Goal: Task Accomplishment & Management: Manage account settings

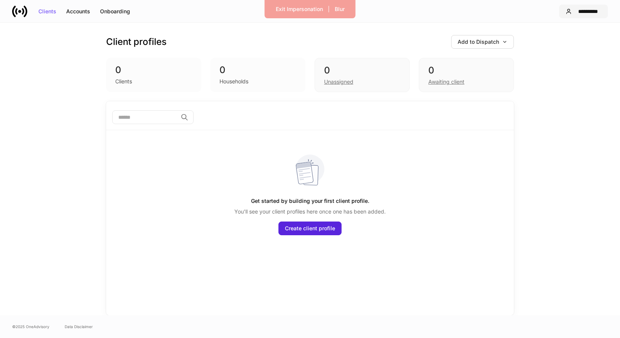
click at [580, 12] on div "**********" at bounding box center [588, 11] width 27 height 5
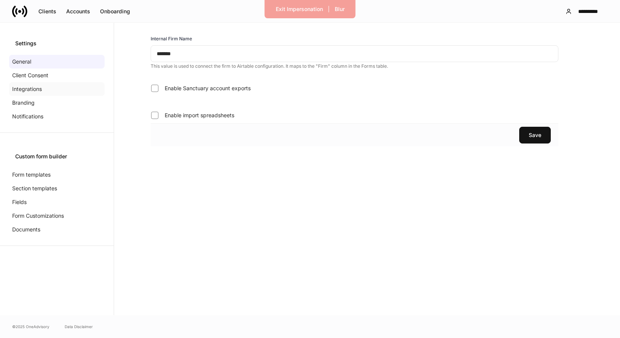
click at [51, 92] on div "Integrations" at bounding box center [56, 89] width 95 height 14
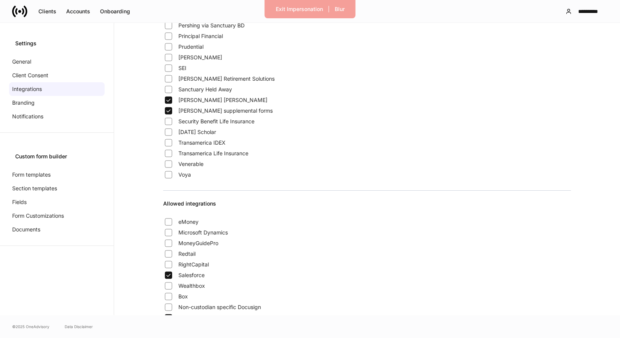
scroll to position [586, 0]
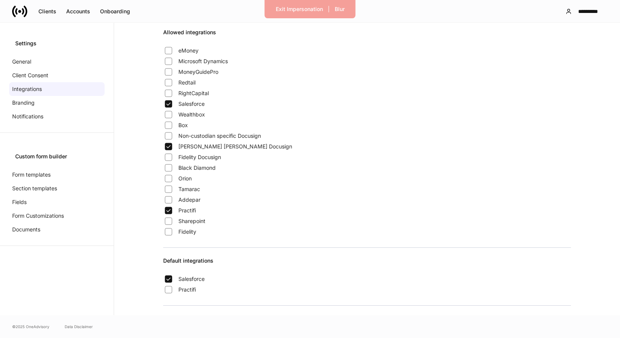
click at [195, 210] on span "Practifi" at bounding box center [186, 211] width 17 height 8
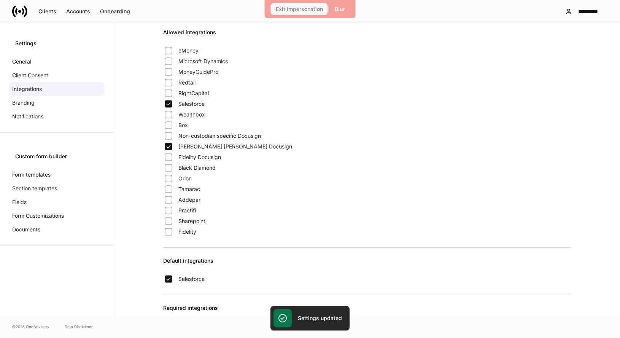
click at [313, 6] on div "Exit Impersonation" at bounding box center [299, 8] width 47 height 5
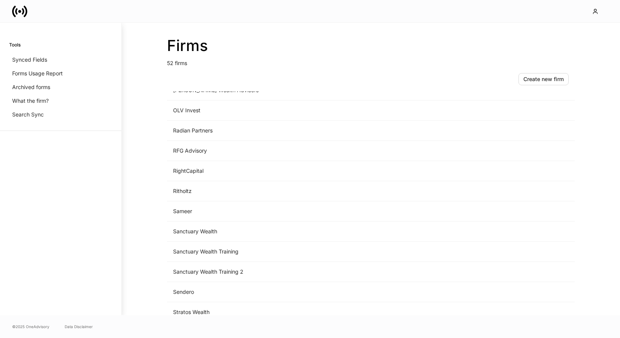
scroll to position [563, 0]
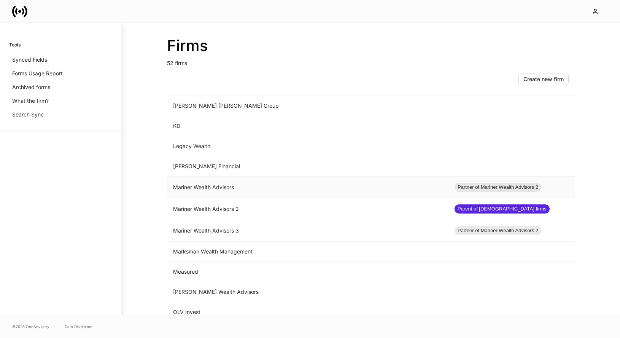
click at [260, 184] on td "Mariner Wealth Advisors" at bounding box center [307, 187] width 281 height 22
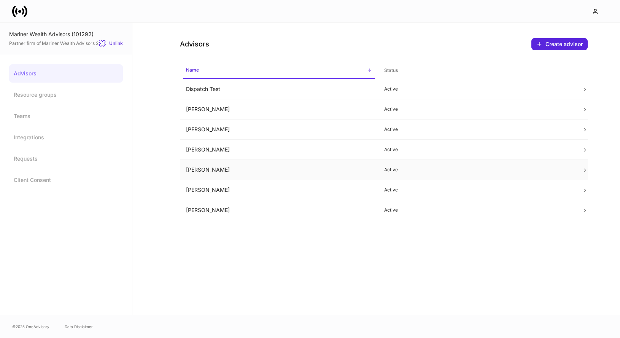
click at [274, 170] on td "Lauren Hass" at bounding box center [279, 170] width 198 height 20
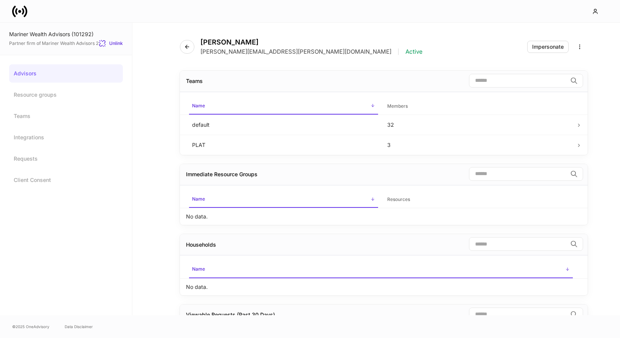
click at [541, 53] on div "Lauren Hass lauren.hass@mariner.com | Active Impersonate" at bounding box center [384, 42] width 408 height 39
click at [541, 51] on button "Impersonate" at bounding box center [547, 47] width 41 height 12
